Goal: Task Accomplishment & Management: Use online tool/utility

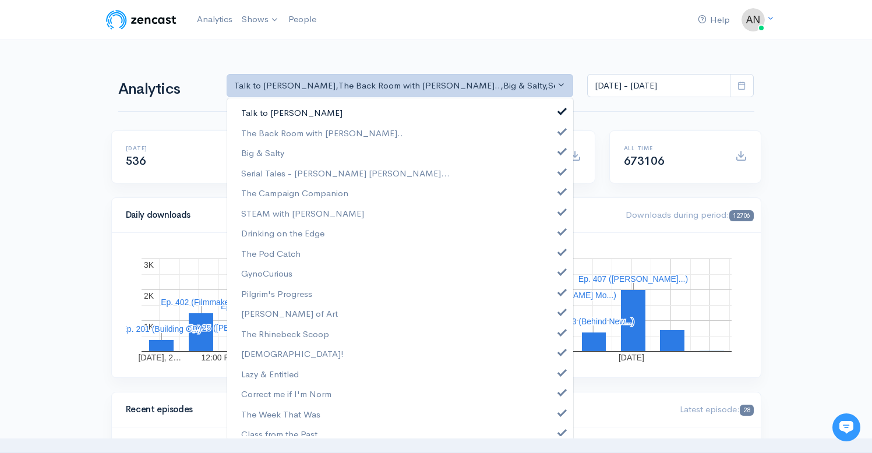
click at [560, 110] on span at bounding box center [562, 109] width 5 height 9
select select "10316"
click at [560, 147] on span at bounding box center [562, 150] width 5 height 9
click at [560, 174] on span at bounding box center [562, 170] width 5 height 9
click at [560, 189] on span at bounding box center [562, 190] width 5 height 9
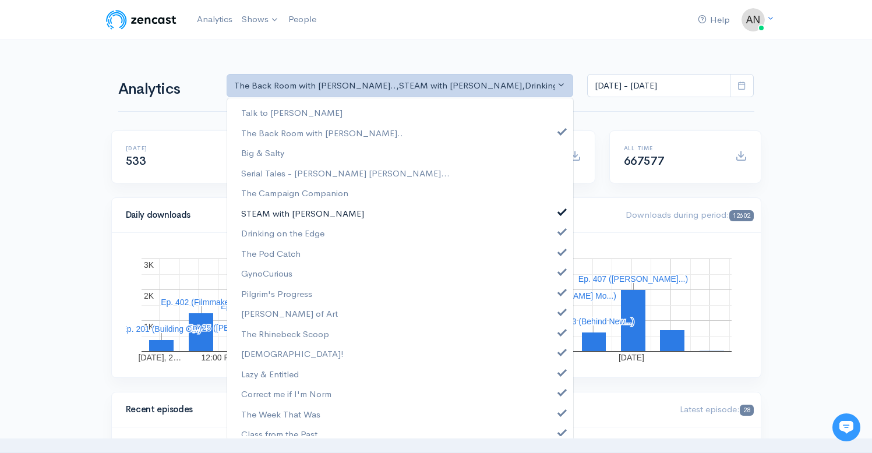
click at [560, 213] on span at bounding box center [562, 210] width 5 height 9
click at [560, 230] on span at bounding box center [562, 230] width 5 height 9
click at [553, 258] on link "The Pod Catch" at bounding box center [400, 253] width 346 height 20
click at [560, 272] on span at bounding box center [562, 270] width 5 height 9
click at [560, 294] on span at bounding box center [562, 291] width 5 height 9
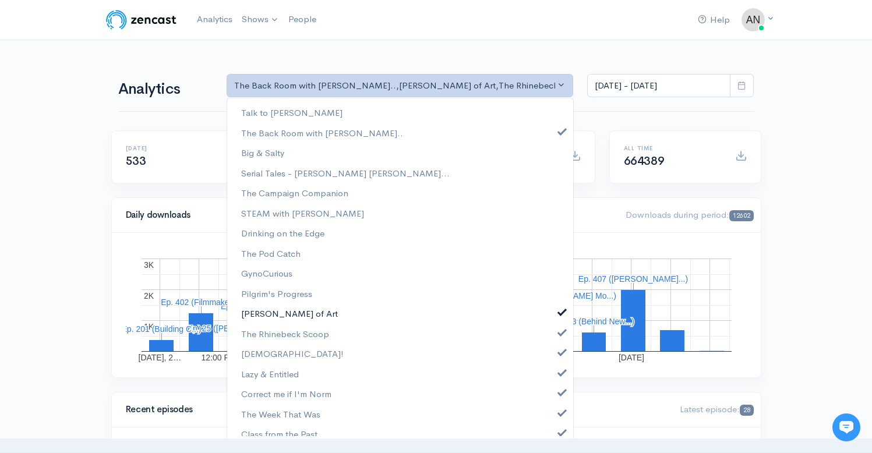
click at [560, 315] on span at bounding box center [562, 310] width 5 height 9
click at [560, 335] on span at bounding box center [562, 331] width 5 height 9
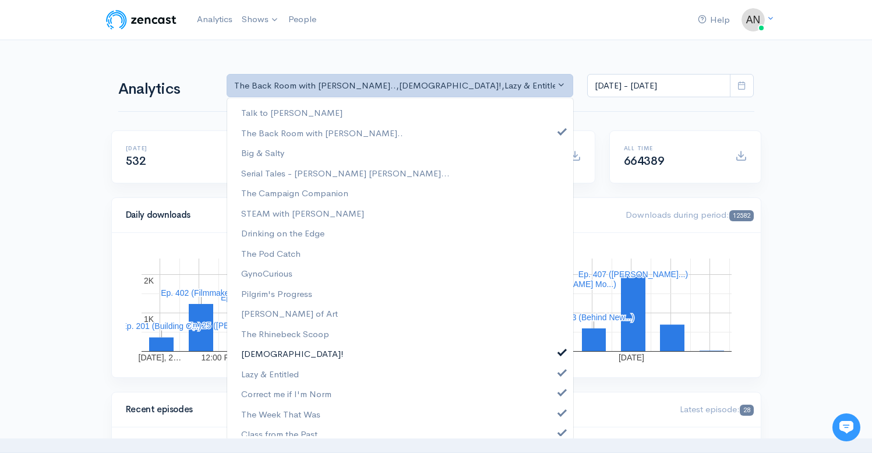
click at [560, 354] on span at bounding box center [562, 351] width 5 height 9
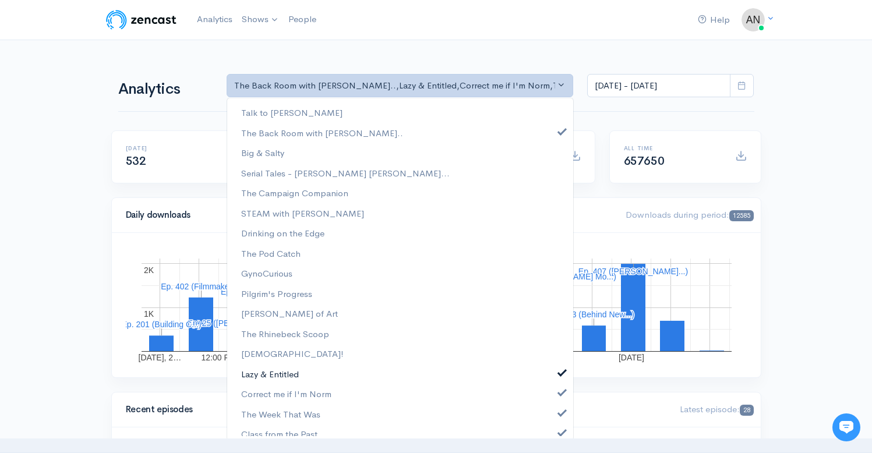
click at [553, 381] on link "Lazy & Entitled" at bounding box center [400, 374] width 346 height 20
click at [553, 397] on link "Correct me if I'm Norm" at bounding box center [400, 394] width 346 height 20
click at [560, 414] on span at bounding box center [562, 411] width 5 height 9
click at [560, 431] on span at bounding box center [562, 431] width 5 height 9
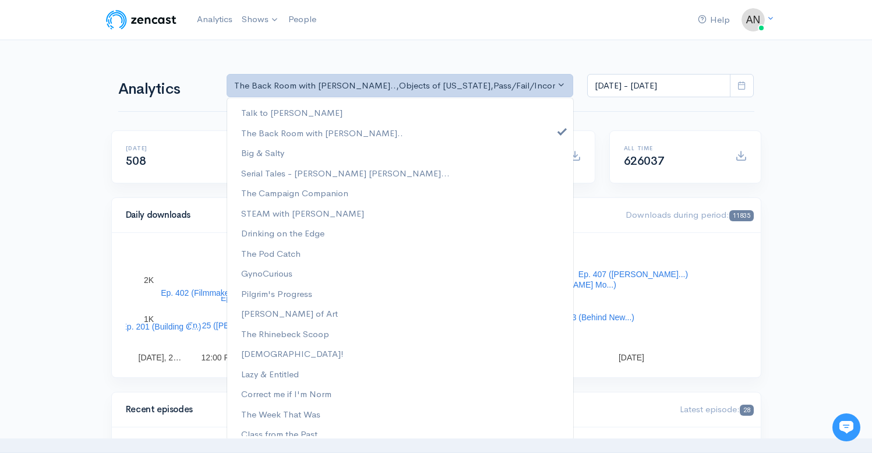
scroll to position [149, 0]
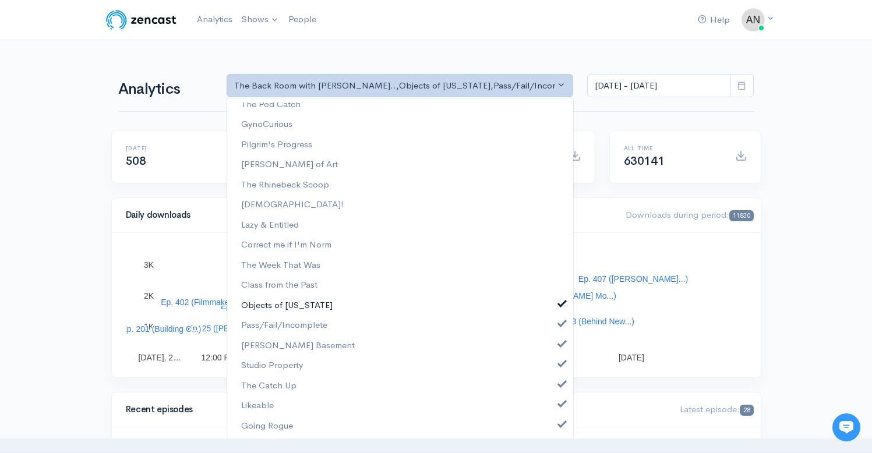
click at [560, 301] on span at bounding box center [562, 302] width 5 height 9
click at [560, 326] on span at bounding box center [562, 322] width 5 height 9
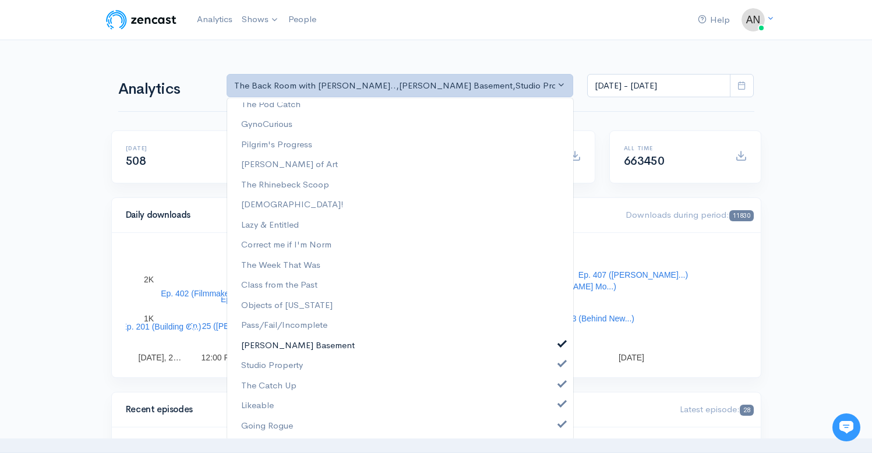
click at [560, 345] on span at bounding box center [562, 342] width 5 height 9
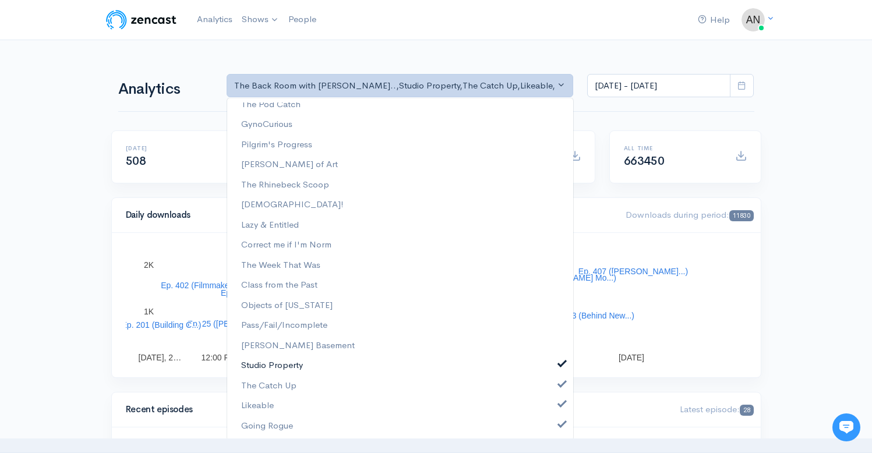
click at [554, 373] on link "Studio Property" at bounding box center [400, 365] width 346 height 20
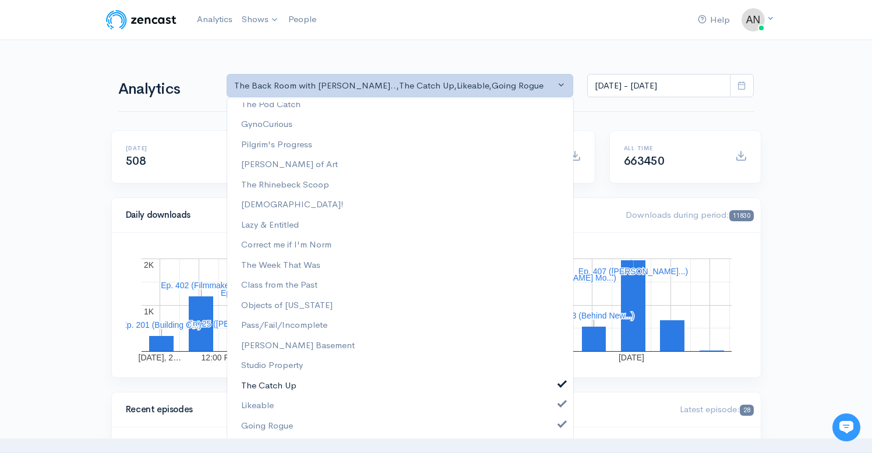
click at [554, 389] on link "The Catch Up" at bounding box center [400, 386] width 346 height 20
click at [560, 407] on span at bounding box center [562, 402] width 5 height 9
click at [560, 421] on span at bounding box center [562, 423] width 5 height 9
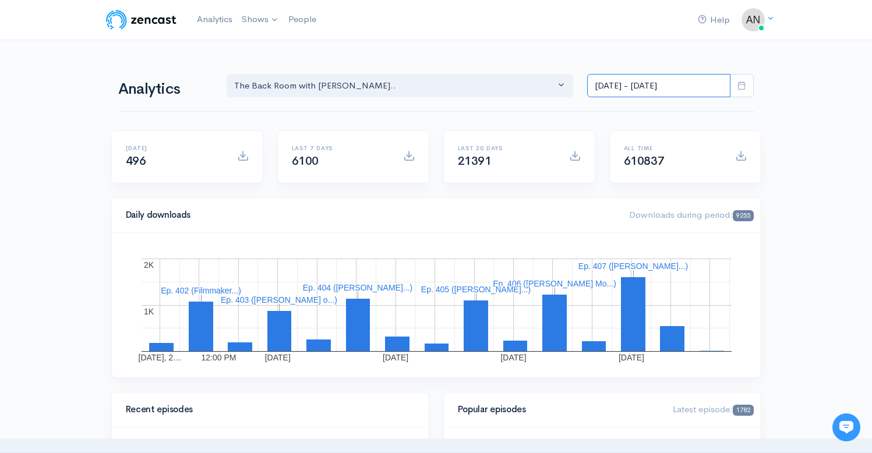
click at [647, 89] on input "[DATE] - [DATE]" at bounding box center [658, 86] width 143 height 24
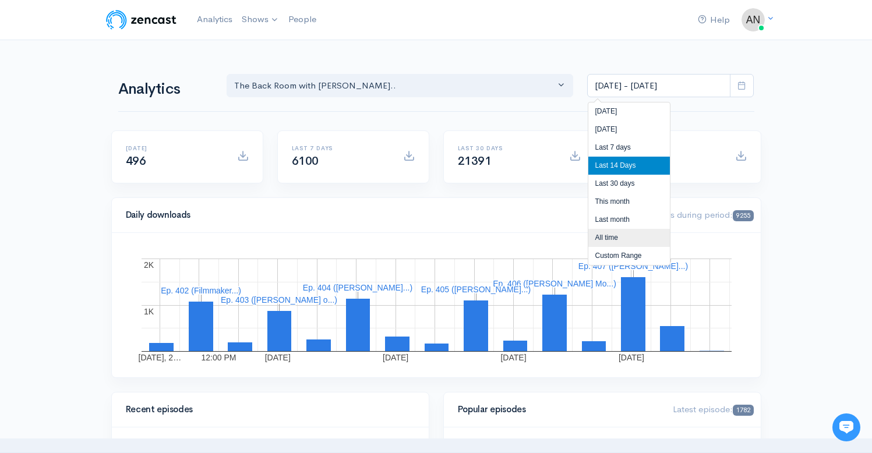
click at [613, 240] on li "All time" at bounding box center [629, 238] width 82 height 18
type input "[DATE] - [DATE]"
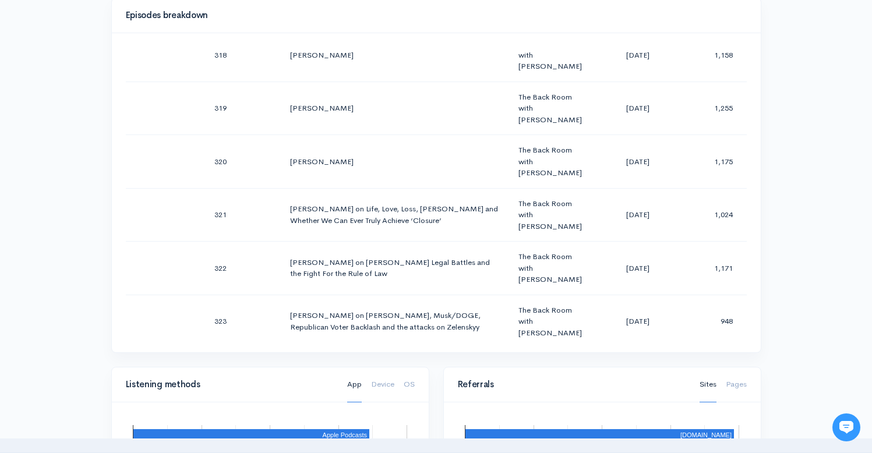
scroll to position [591, 0]
